Goal: Check status: Check status

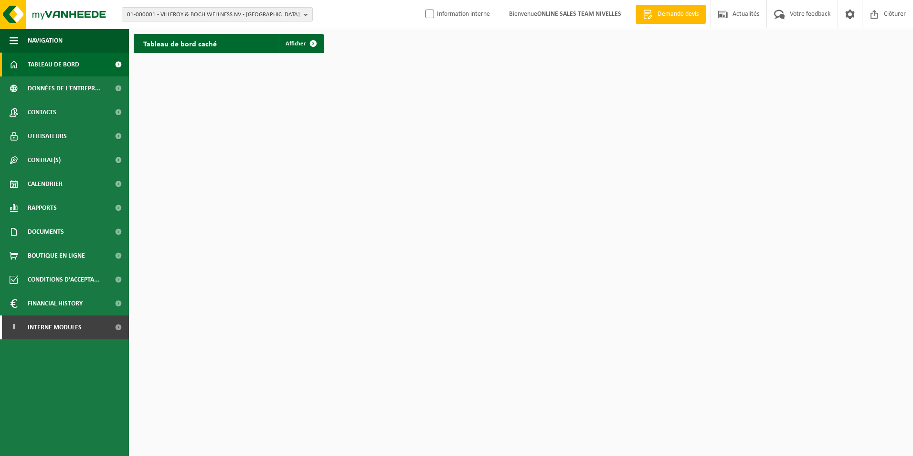
click at [426, 11] on label "Information interne" at bounding box center [457, 14] width 66 height 14
click at [422, 0] on input "Information interne" at bounding box center [422, 0] width 0 height 0
checkbox input "true"
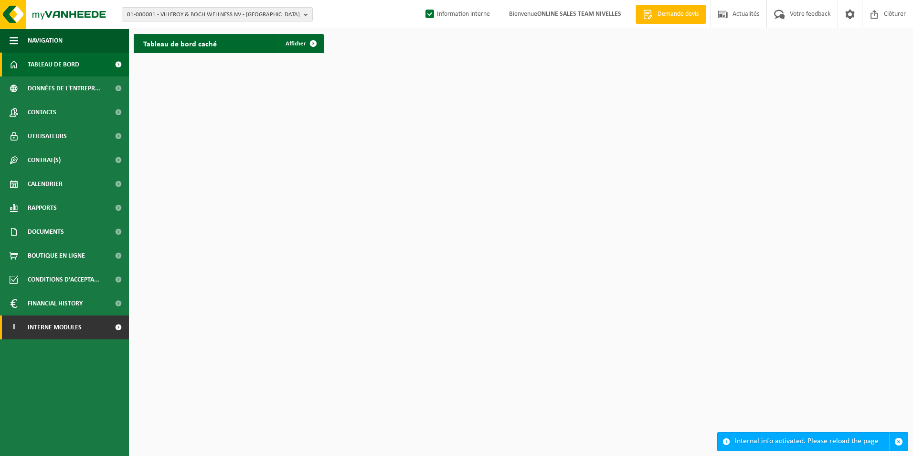
drag, startPoint x: 83, startPoint y: 322, endPoint x: 70, endPoint y: 344, distance: 24.8
click at [82, 324] on link "I Interne modules" at bounding box center [64, 327] width 129 height 24
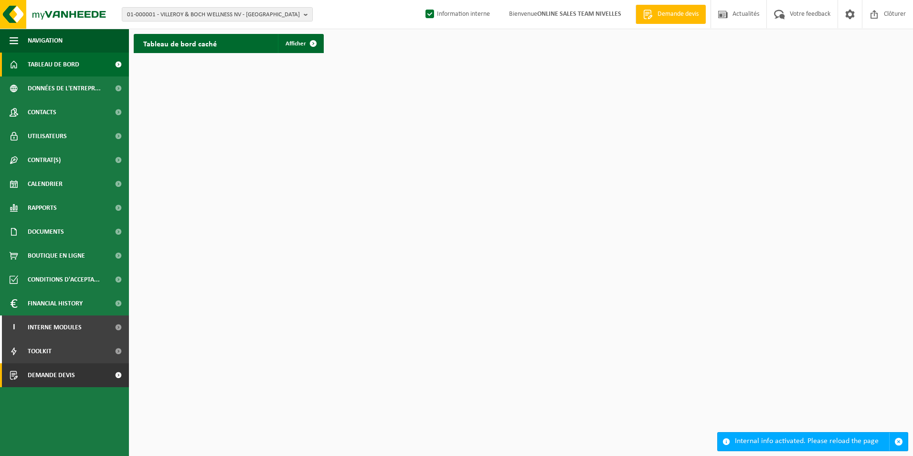
click at [51, 373] on span "Demande devis" at bounding box center [51, 375] width 47 height 24
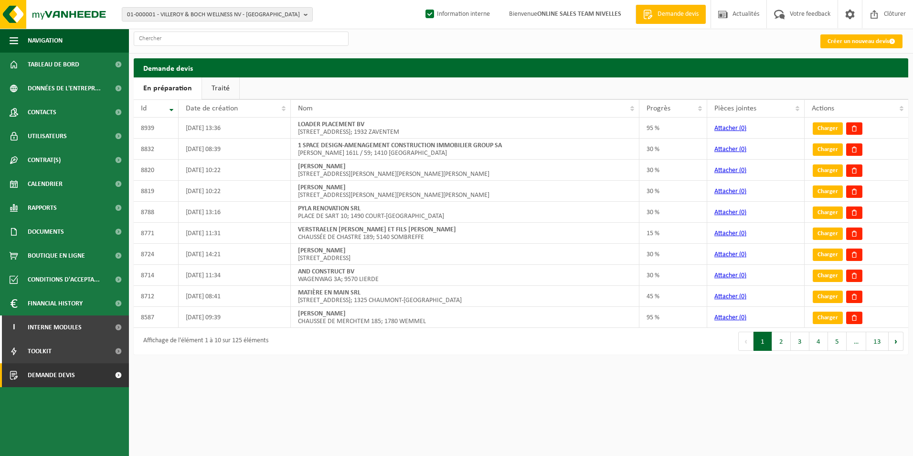
click at [226, 82] on link "Traité" at bounding box center [220, 88] width 37 height 22
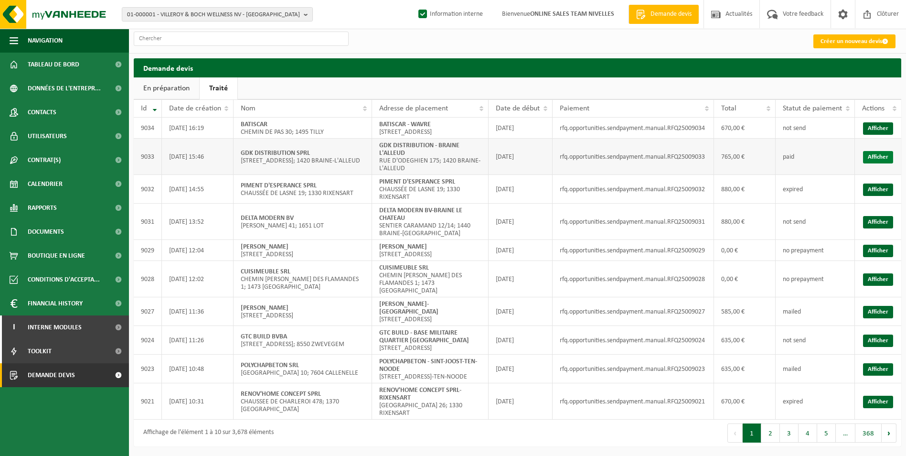
click at [875, 163] on link "Afficher" at bounding box center [878, 157] width 30 height 12
click at [867, 130] on link "Afficher" at bounding box center [878, 128] width 30 height 12
click at [887, 163] on link "Afficher" at bounding box center [878, 157] width 30 height 12
